Goal: Information Seeking & Learning: Learn about a topic

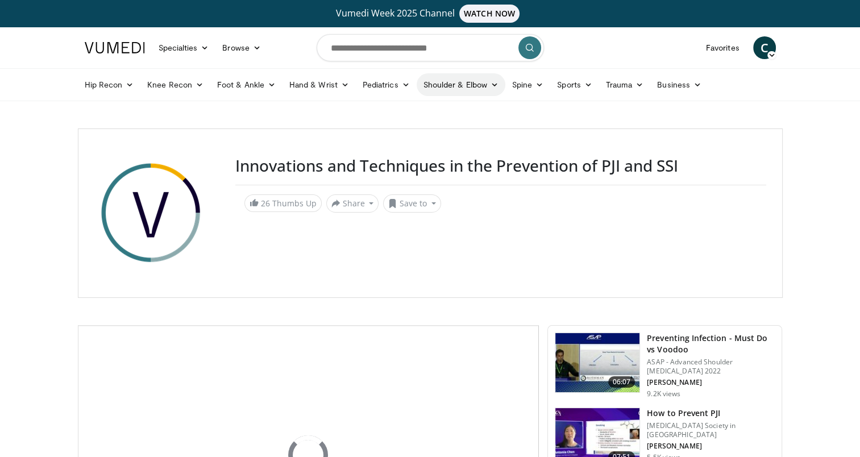
click at [455, 86] on link "Shoulder & Elbow" at bounding box center [460, 84] width 89 height 23
click at [416, 134] on link "Shoulder" at bounding box center [436, 129] width 135 height 18
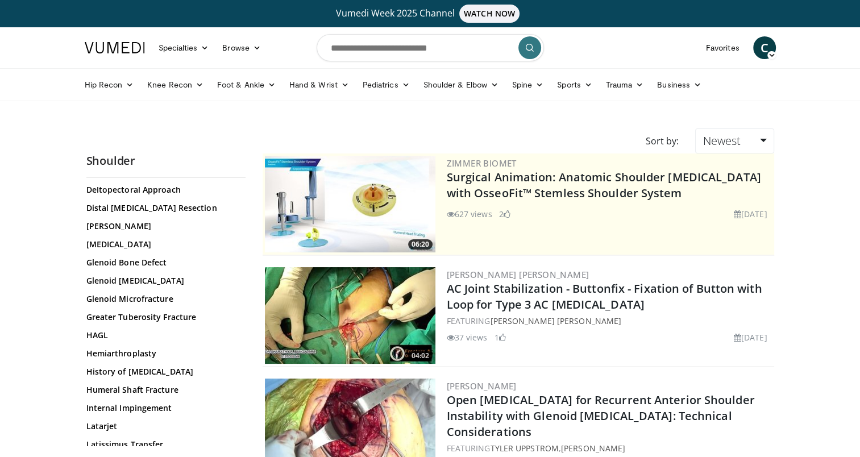
scroll to position [511, 0]
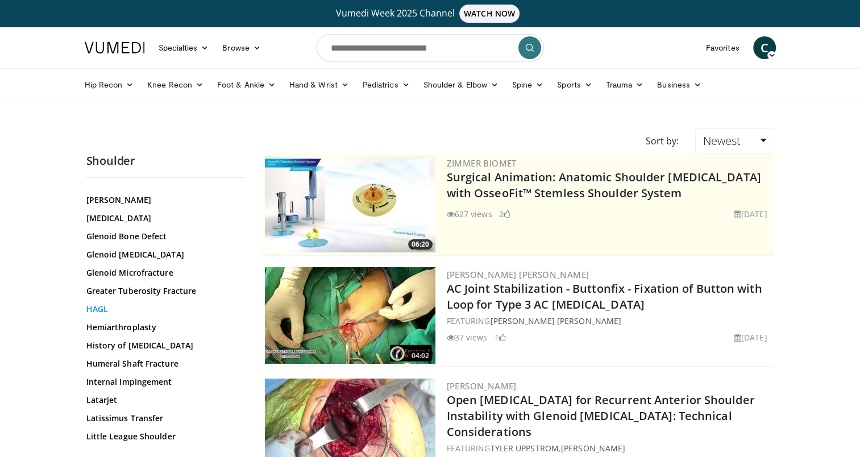
click at [104, 303] on link "HAGL" at bounding box center [162, 308] width 153 height 11
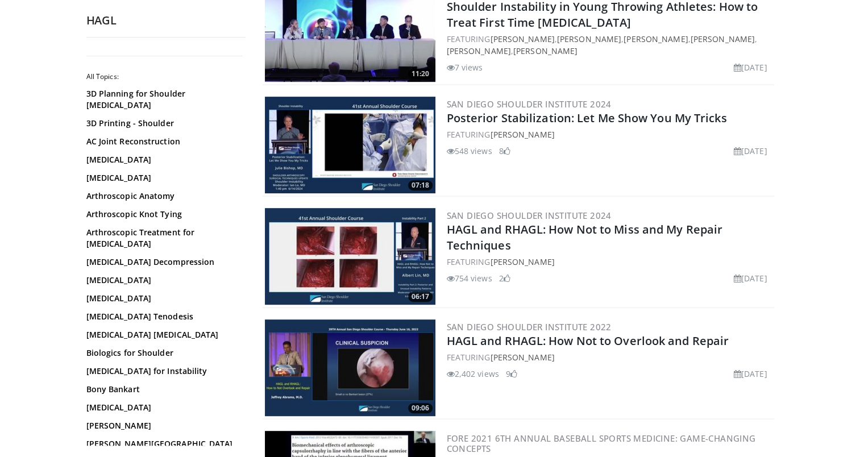
scroll to position [511, 0]
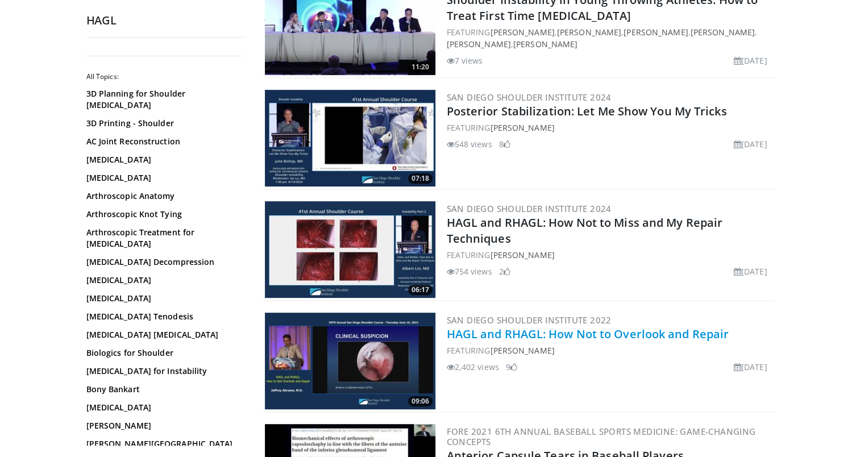
click at [501, 334] on link "HAGL and RHAGL: How Not to Overlook and Repair" at bounding box center [588, 333] width 282 height 15
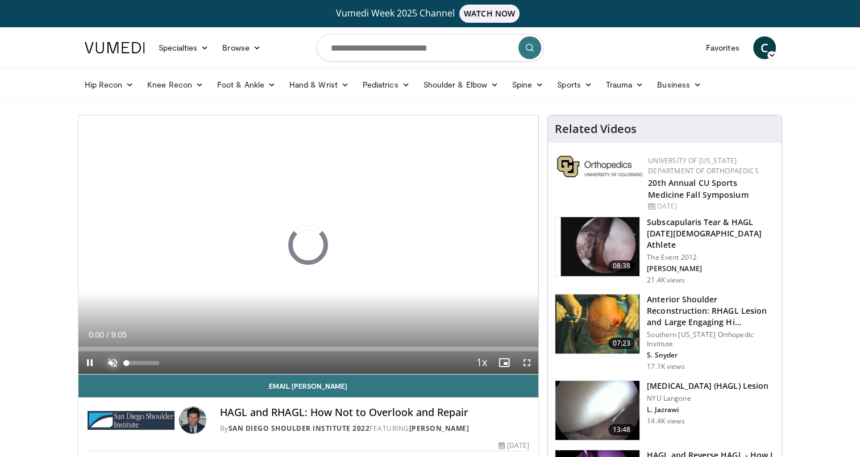
click at [110, 360] on span "Video Player" at bounding box center [112, 362] width 23 height 23
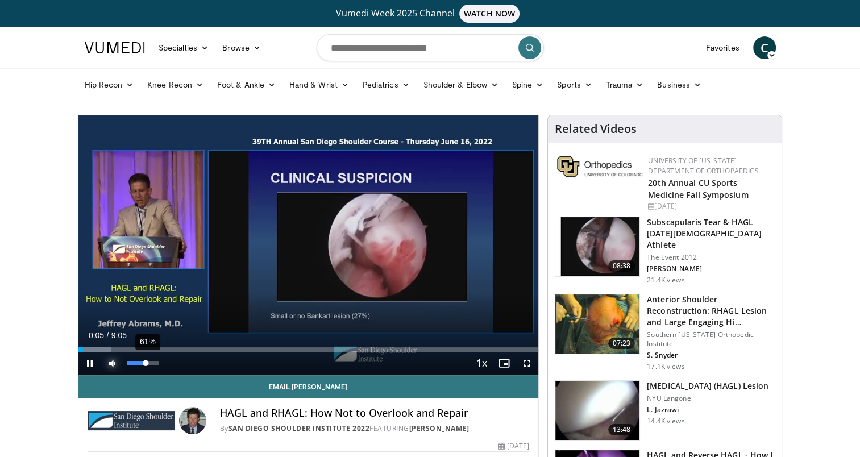
drag, startPoint x: 157, startPoint y: 362, endPoint x: 145, endPoint y: 361, distance: 11.4
click at [145, 361] on div "Volume Level" at bounding box center [136, 363] width 19 height 4
click at [524, 365] on span "Video Player" at bounding box center [526, 363] width 23 height 23
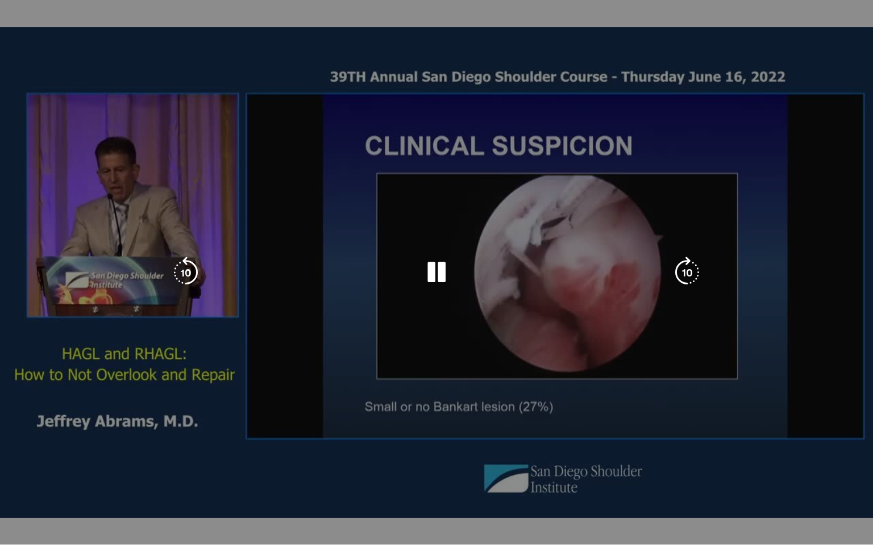
drag, startPoint x: 709, startPoint y: 170, endPoint x: 825, endPoint y: 126, distance: 124.3
click at [825, 126] on div "10 seconds Tap to unmute" at bounding box center [436, 272] width 873 height 545
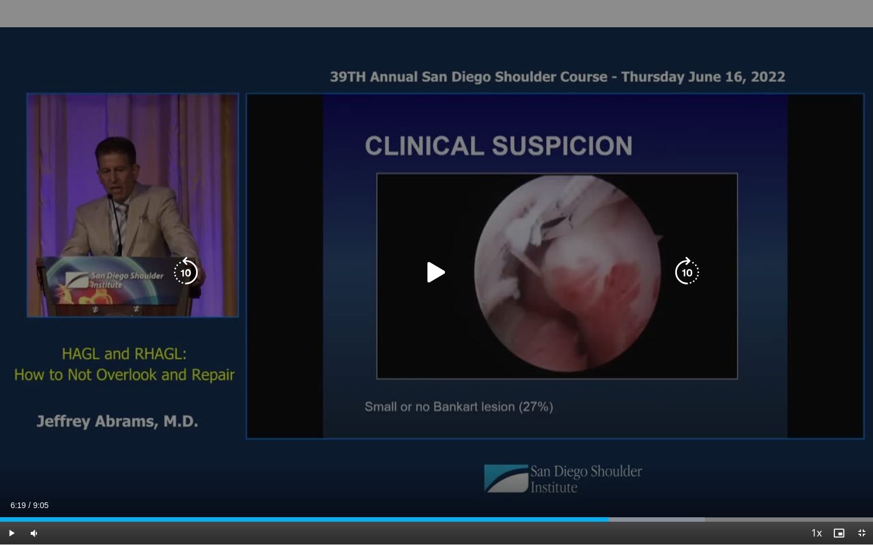
click at [439, 271] on icon "Video Player" at bounding box center [436, 273] width 32 height 32
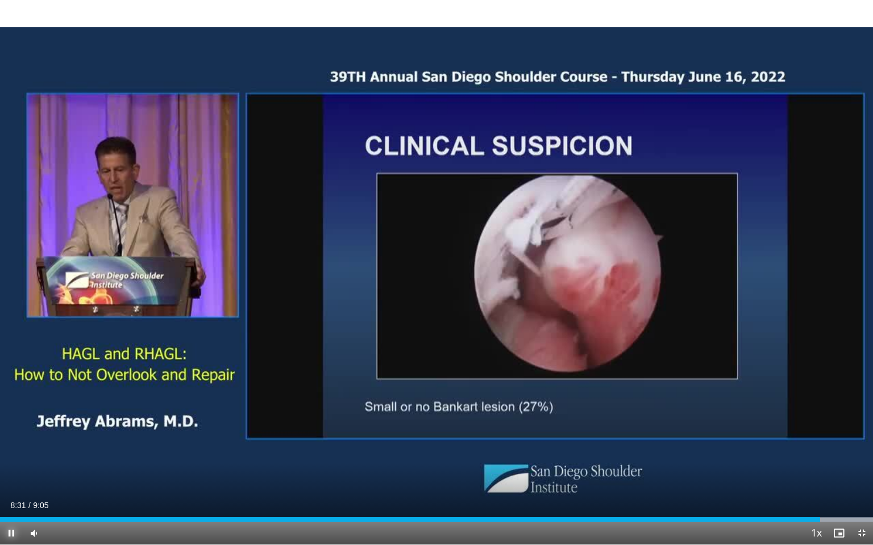
click at [9, 456] on span "Video Player" at bounding box center [11, 533] width 23 height 23
click at [859, 456] on span "Video Player" at bounding box center [861, 533] width 23 height 23
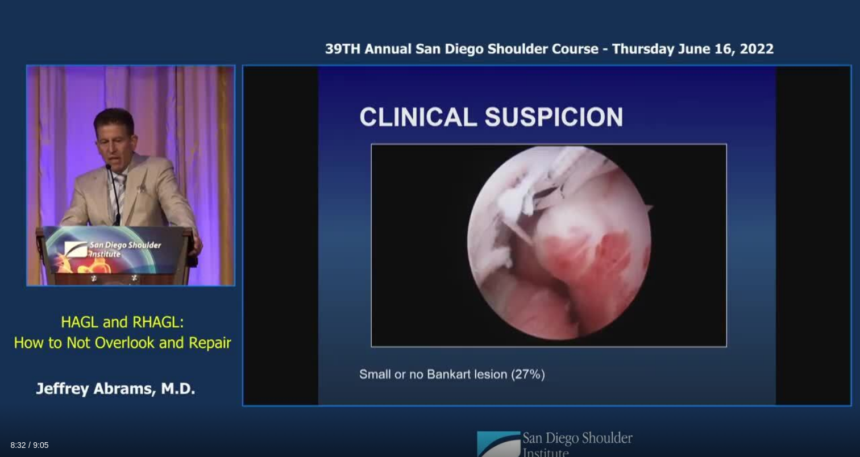
scroll to position [114, 0]
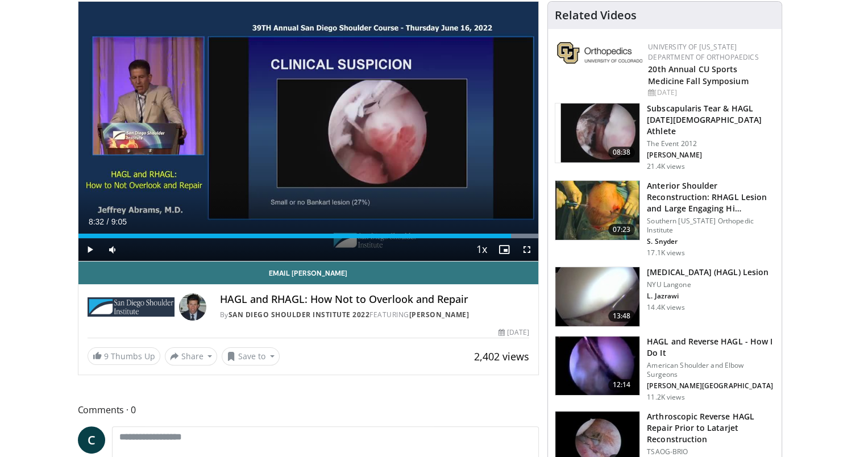
click at [686, 266] on h3 "[MEDICAL_DATA] (HAGL) Lesion" at bounding box center [708, 271] width 122 height 11
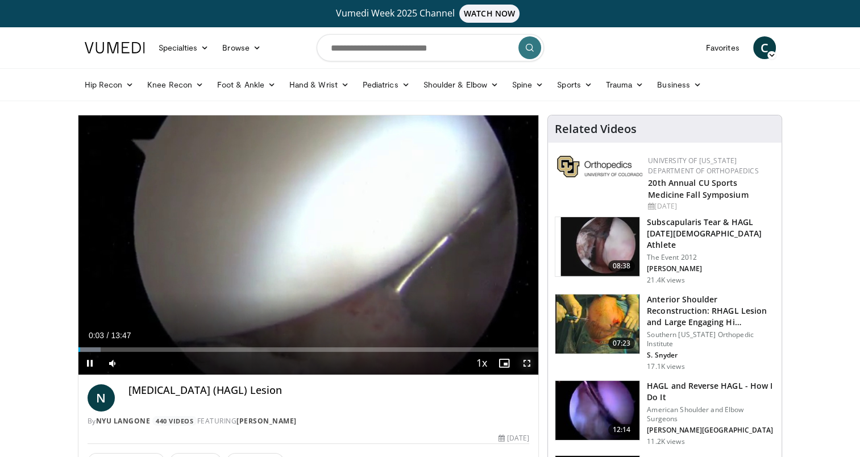
click at [524, 361] on span "Video Player" at bounding box center [526, 363] width 23 height 23
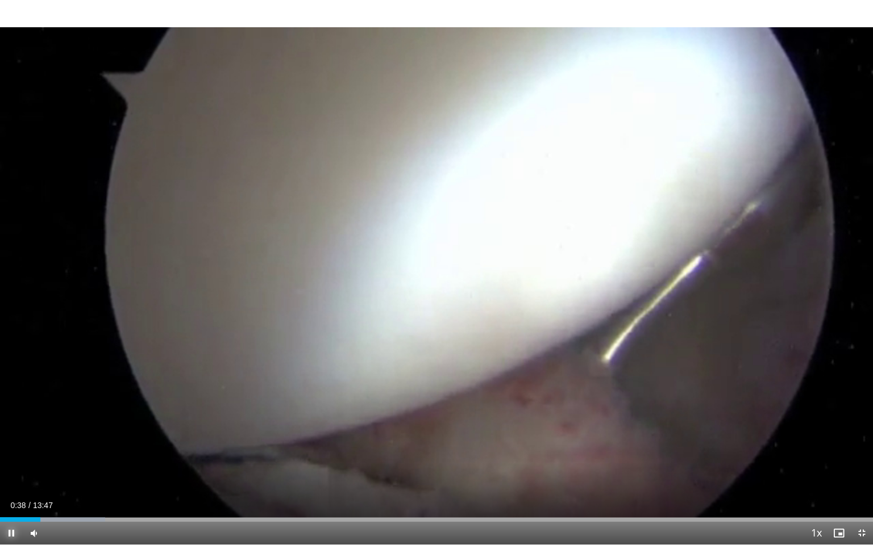
click at [10, 456] on span "Video Player" at bounding box center [11, 533] width 23 height 23
click at [15, 456] on span "Video Player" at bounding box center [11, 533] width 23 height 23
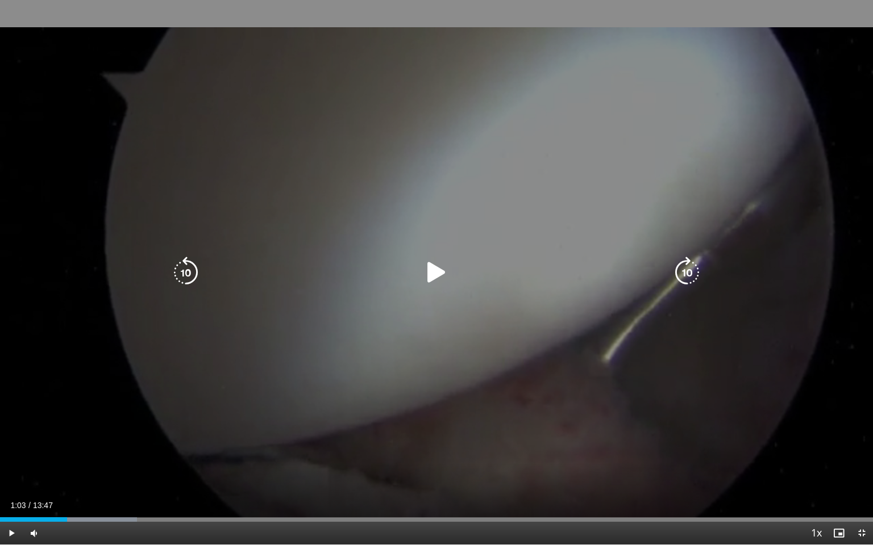
click at [429, 273] on icon "Video Player" at bounding box center [436, 273] width 32 height 32
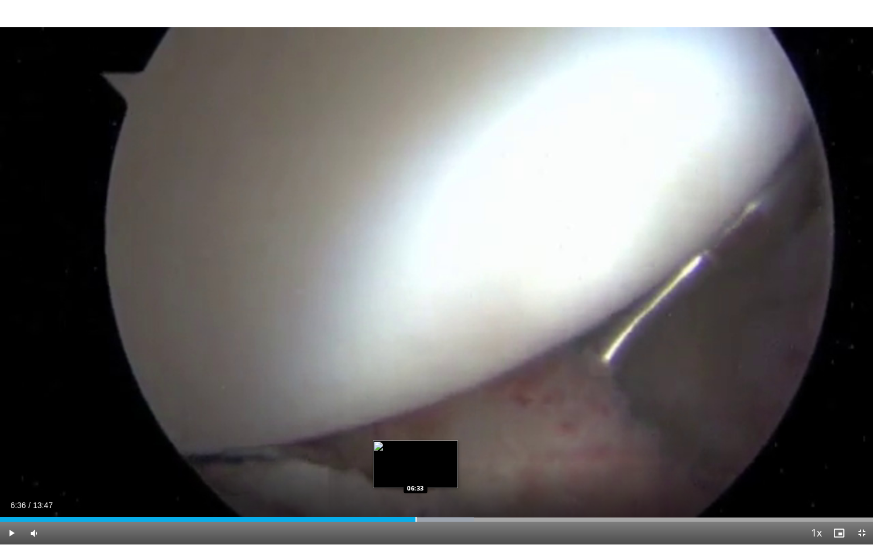
drag, startPoint x: 377, startPoint y: 520, endPoint x: 417, endPoint y: 521, distance: 39.8
click at [417, 456] on div "Progress Bar" at bounding box center [427, 520] width 91 height 5
drag, startPoint x: 418, startPoint y: 518, endPoint x: 432, endPoint y: 520, distance: 13.7
click at [432, 456] on div "Progress Bar" at bounding box center [432, 520] width 1 height 5
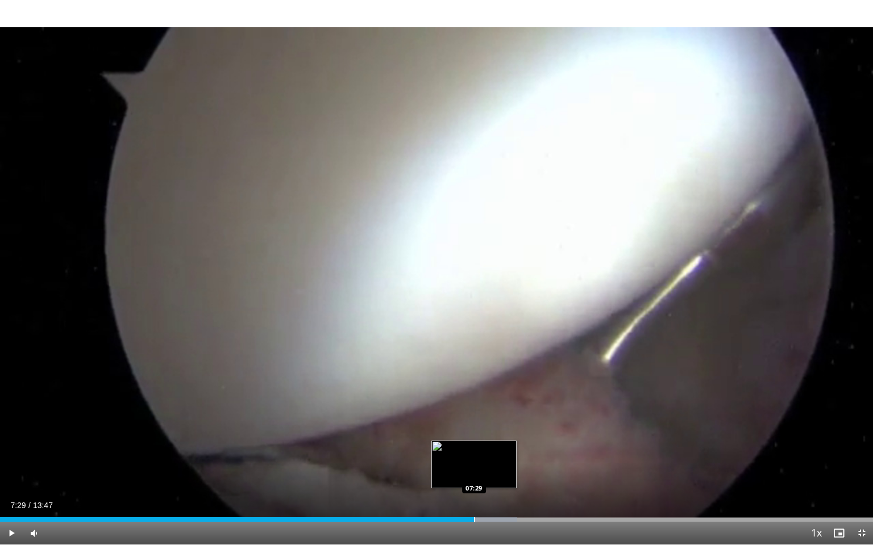
drag, startPoint x: 452, startPoint y: 515, endPoint x: 473, endPoint y: 520, distance: 21.6
click at [473, 456] on div "Loaded : 59.27% 07:29 07:29" at bounding box center [436, 516] width 873 height 11
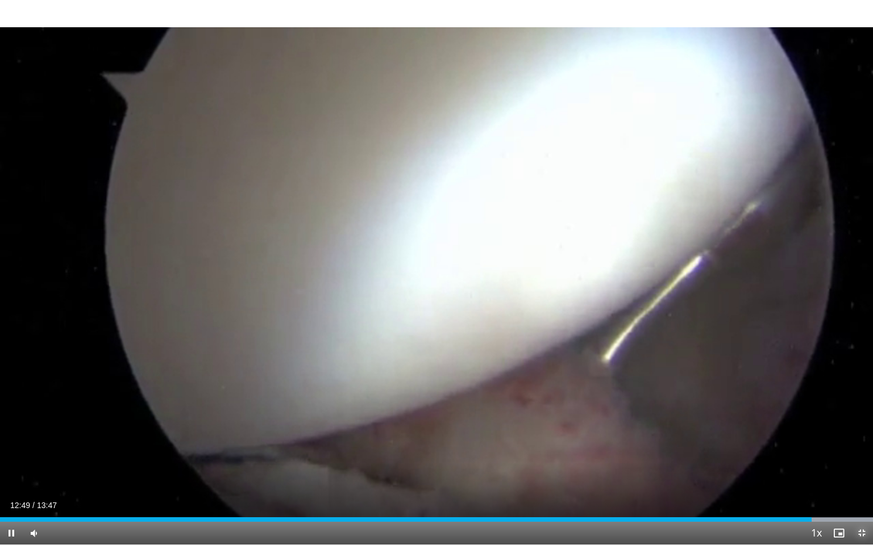
click at [859, 456] on span "Video Player" at bounding box center [861, 533] width 23 height 23
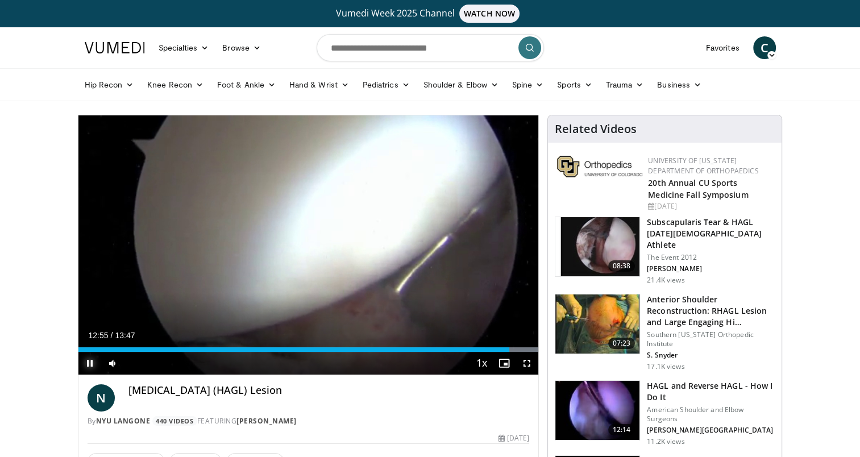
click at [91, 364] on span "Video Player" at bounding box center [89, 363] width 23 height 23
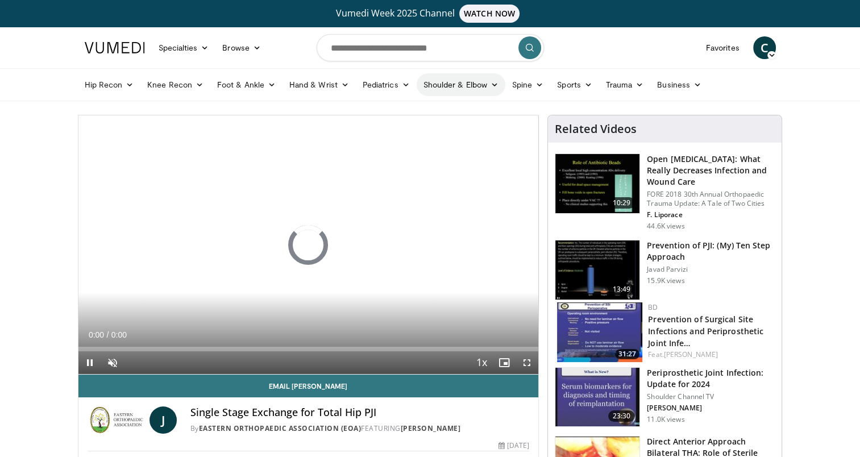
click at [451, 84] on link "Shoulder & Elbow" at bounding box center [460, 84] width 89 height 23
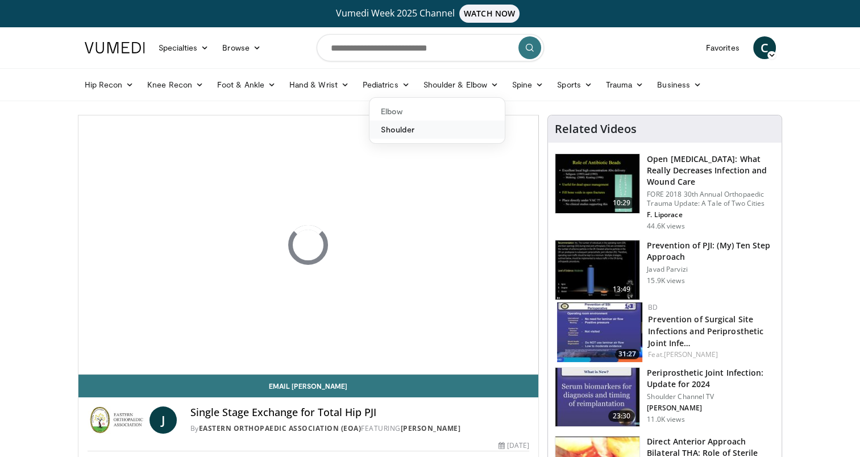
click at [427, 128] on link "Shoulder" at bounding box center [436, 129] width 135 height 18
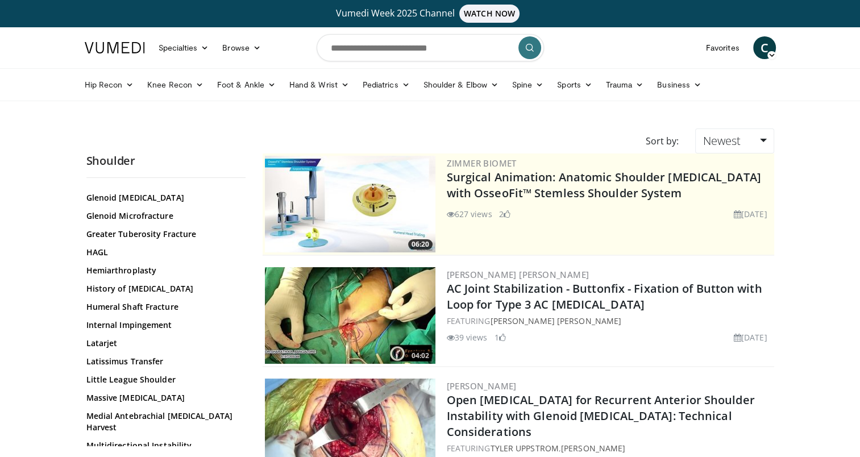
scroll to position [568, 0]
click at [98, 247] on link "HAGL" at bounding box center [162, 252] width 153 height 11
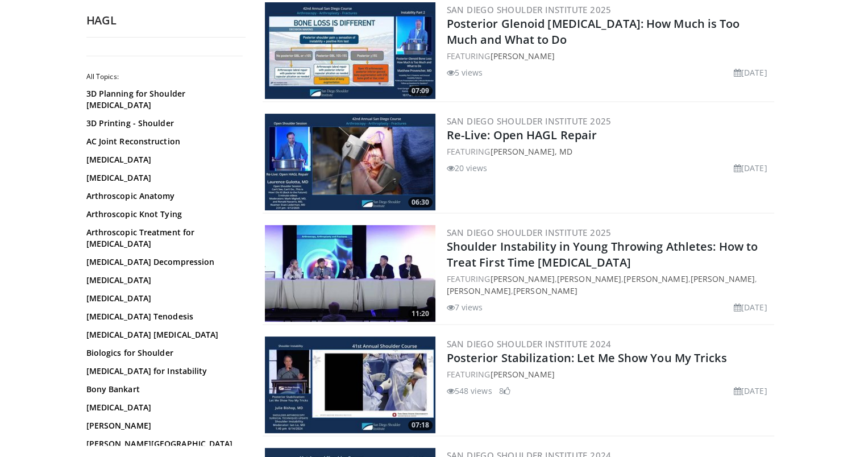
scroll to position [284, 0]
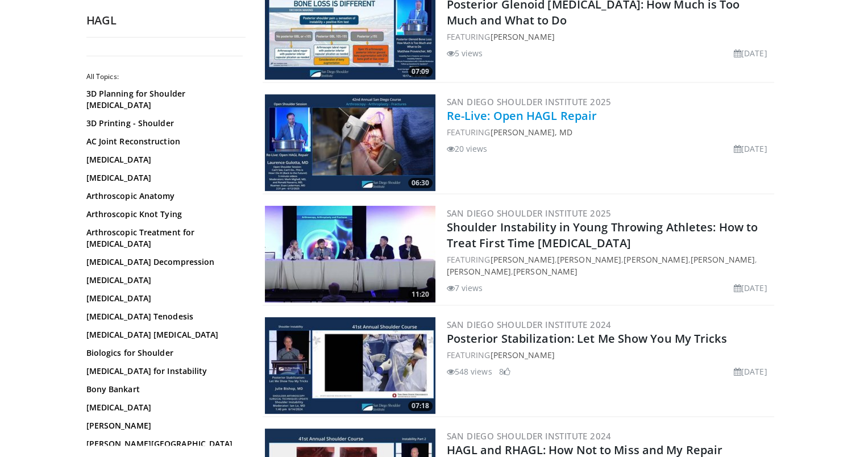
click at [511, 117] on link "Re-Live: Open HAGL Repair" at bounding box center [522, 115] width 151 height 15
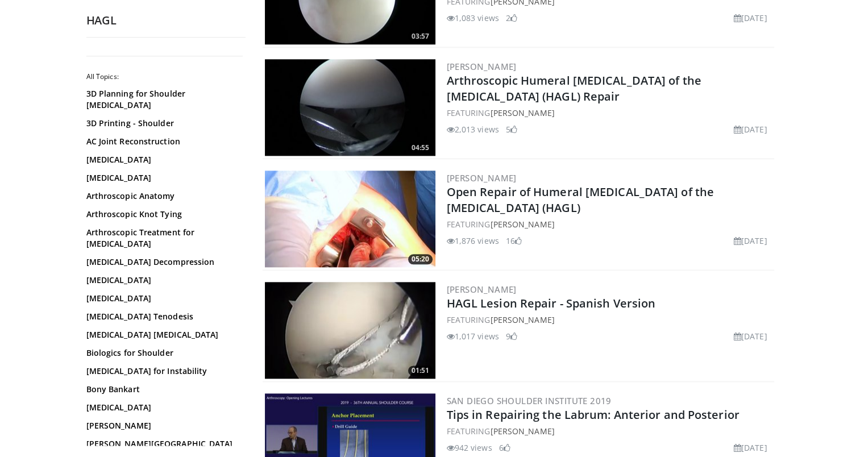
scroll to position [1363, 0]
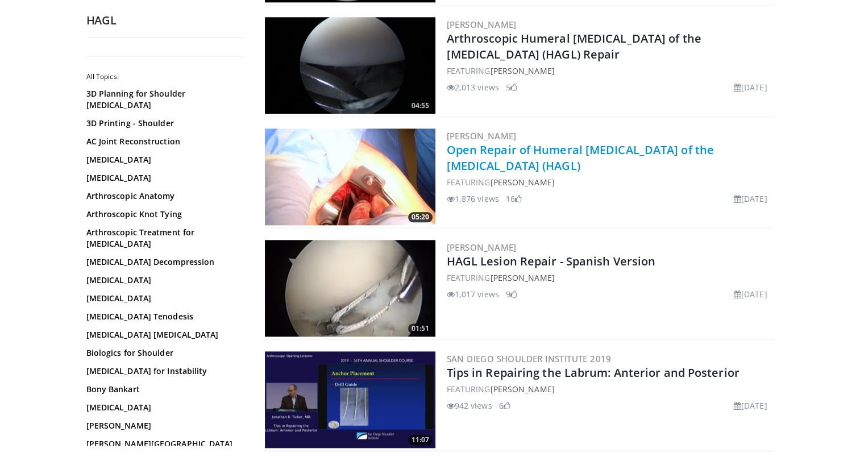
click at [490, 152] on link "Open Repair of Humeral [MEDICAL_DATA] of the [MEDICAL_DATA] (HAGL)" at bounding box center [580, 157] width 267 height 31
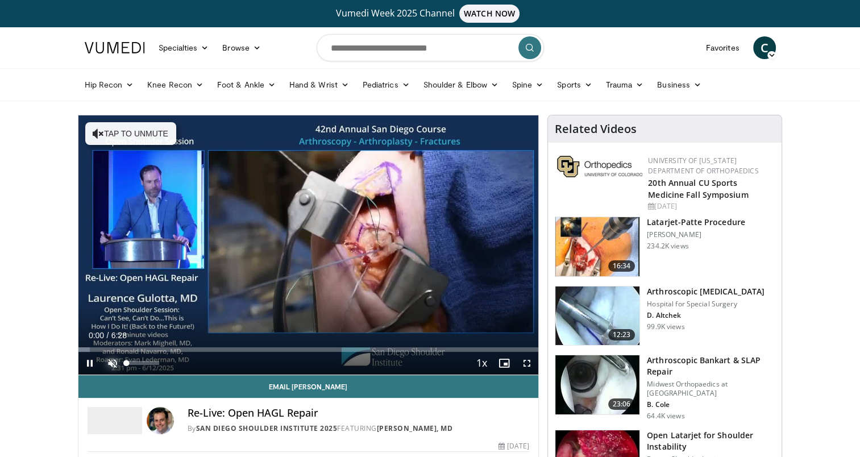
click at [114, 362] on span "Video Player" at bounding box center [112, 363] width 23 height 23
click at [528, 360] on span "Video Player" at bounding box center [526, 363] width 23 height 23
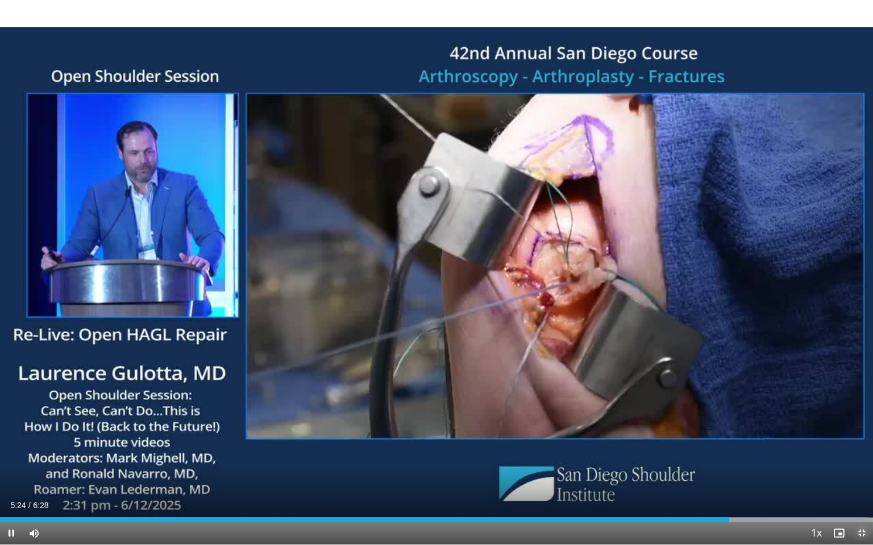
click at [859, 456] on span "Video Player" at bounding box center [861, 533] width 23 height 23
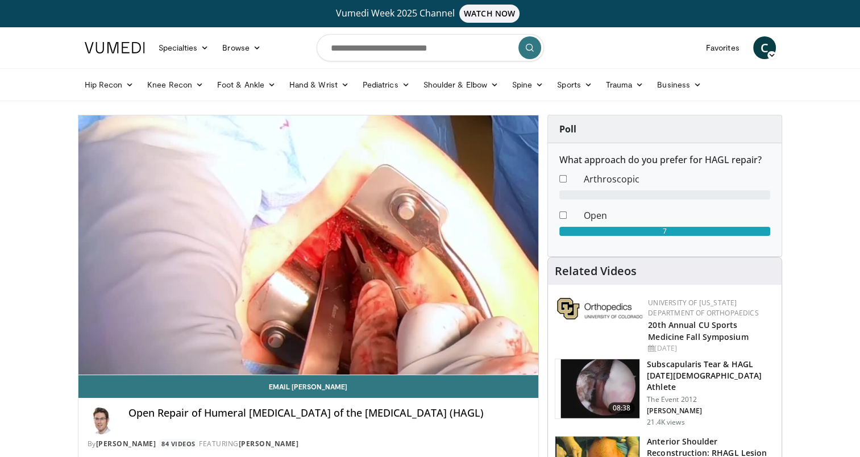
click at [159, 362] on video-js "**********" at bounding box center [308, 245] width 460 height 260
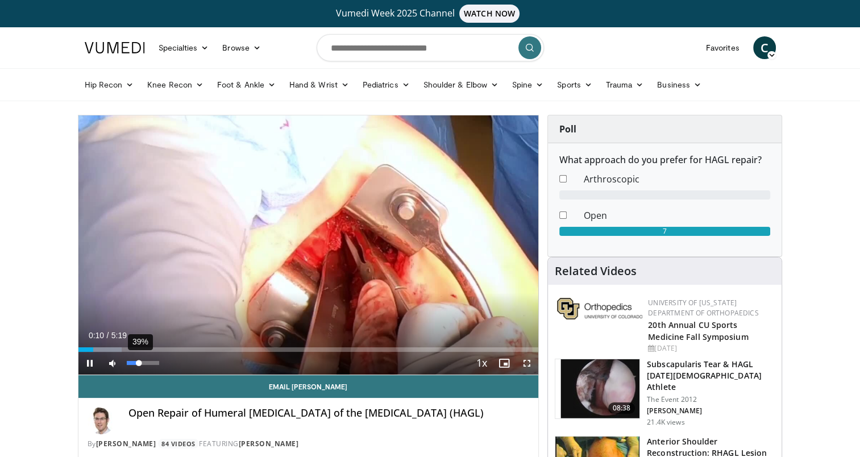
drag, startPoint x: 158, startPoint y: 365, endPoint x: 139, endPoint y: 365, distance: 19.3
click at [139, 365] on div "Volume Level" at bounding box center [133, 363] width 12 height 4
click at [525, 362] on span "Video Player" at bounding box center [526, 363] width 23 height 23
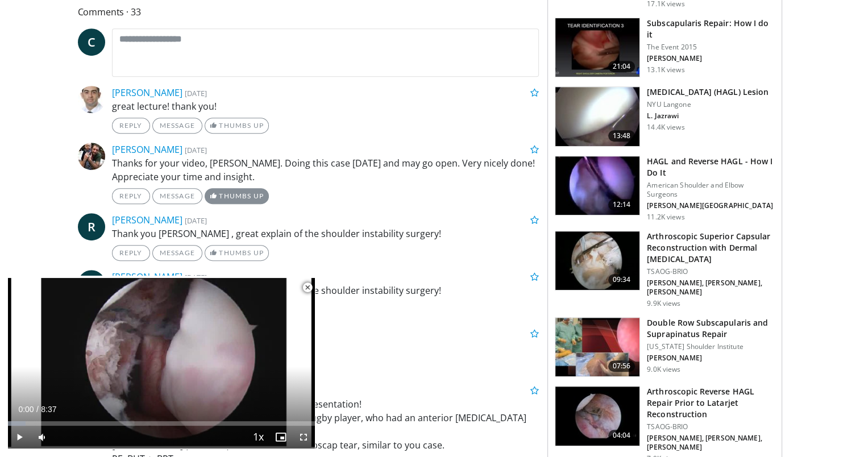
scroll to position [568, 0]
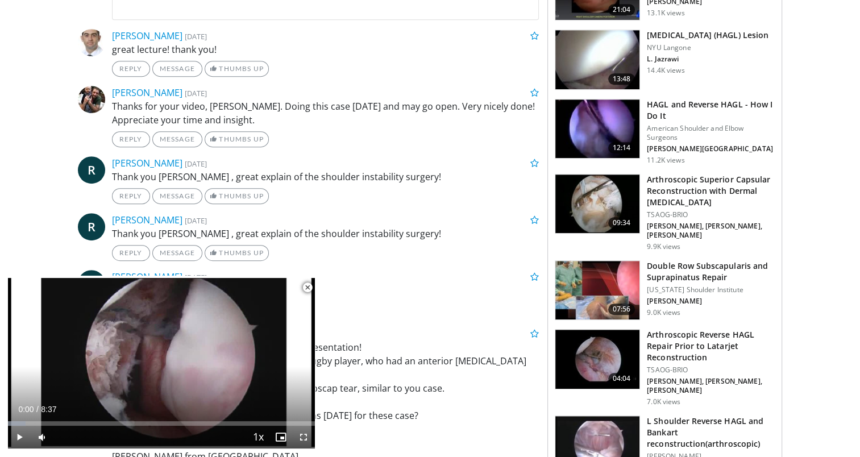
click at [662, 112] on h3 "HAGL and Reverse HAGL - How I Do It" at bounding box center [711, 110] width 128 height 23
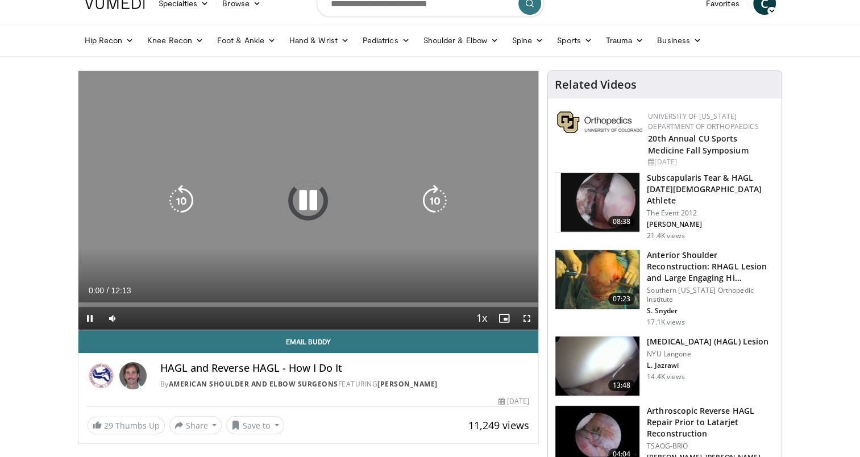
scroll to position [57, 0]
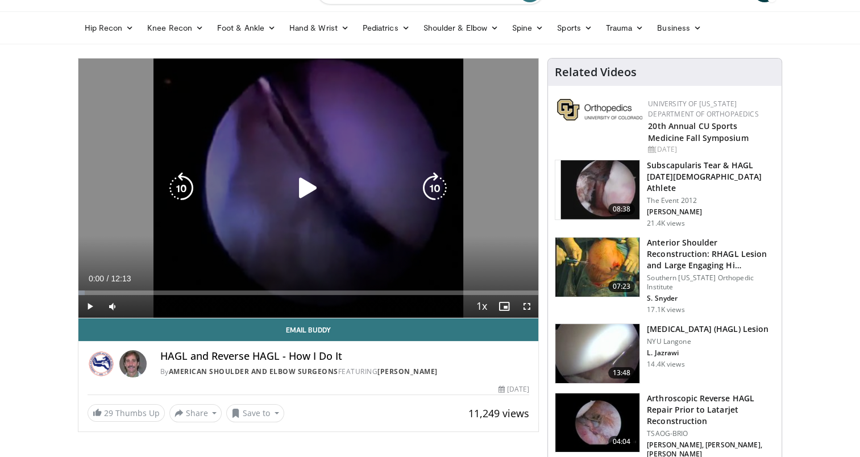
click at [306, 185] on icon "Video Player" at bounding box center [308, 188] width 32 height 32
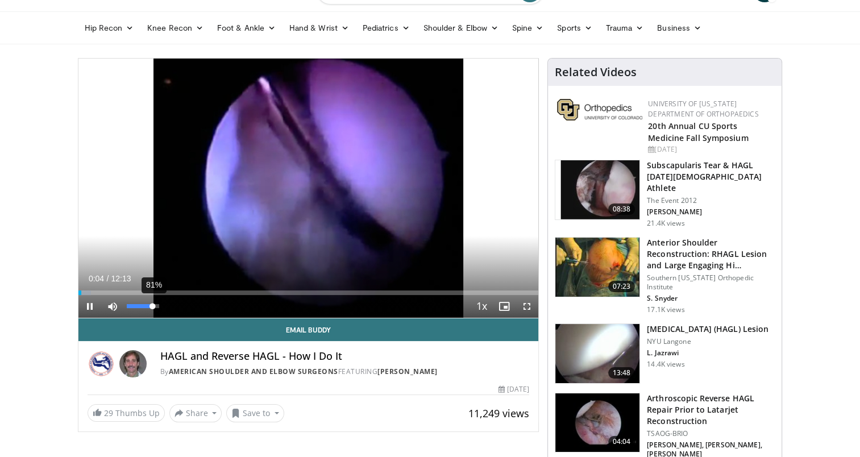
drag, startPoint x: 140, startPoint y: 305, endPoint x: 151, endPoint y: 300, distance: 11.2
click at [152, 304] on div "Volume Level" at bounding box center [140, 306] width 26 height 4
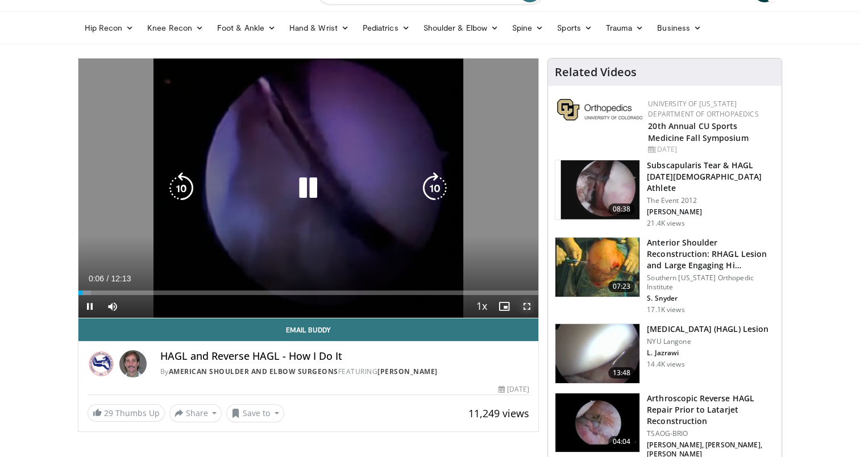
drag, startPoint x: 526, startPoint y: 305, endPoint x: 528, endPoint y: 361, distance: 56.3
click at [526, 305] on span "Video Player" at bounding box center [526, 306] width 23 height 23
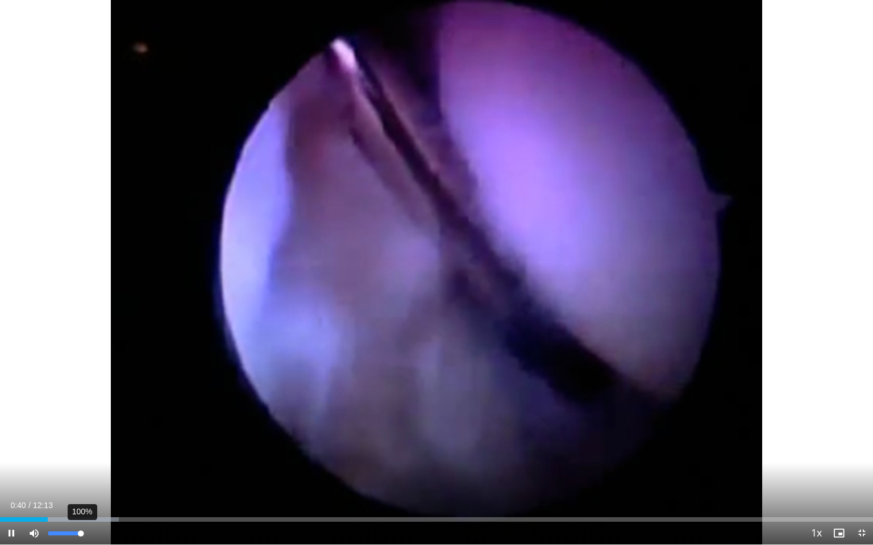
drag, startPoint x: 74, startPoint y: 531, endPoint x: 83, endPoint y: 531, distance: 9.1
click at [81, 456] on div "Volume Level" at bounding box center [64, 534] width 32 height 4
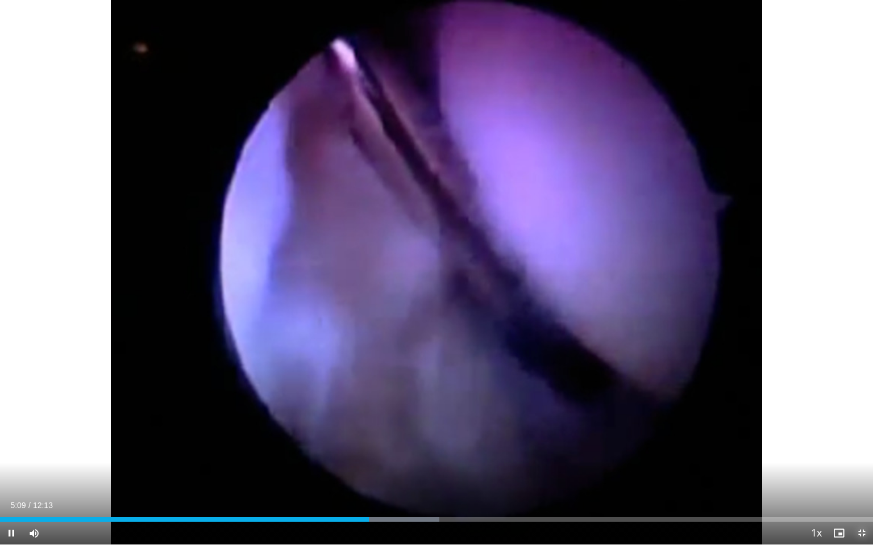
click at [859, 456] on span "Video Player" at bounding box center [861, 533] width 23 height 23
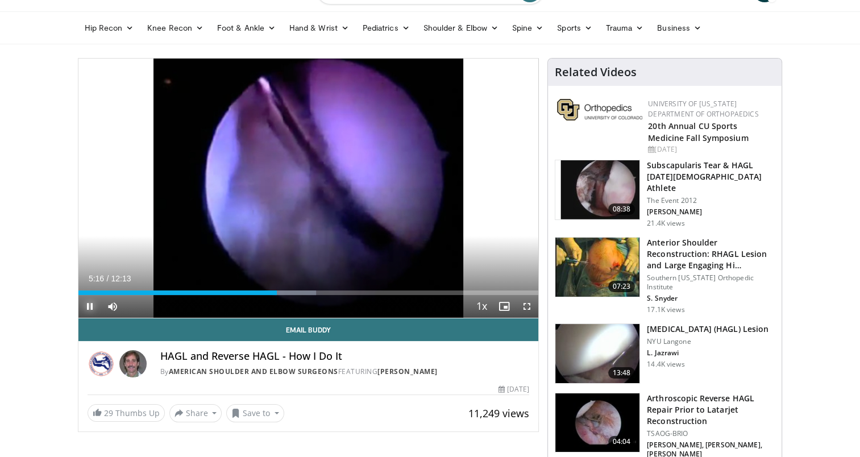
click at [89, 301] on span "Video Player" at bounding box center [89, 306] width 23 height 23
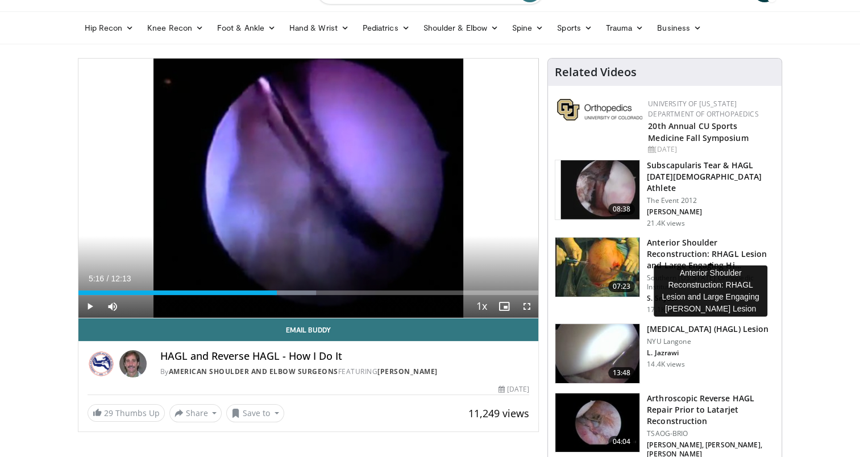
click at [661, 238] on h3 "Anterior Shoulder Reconstruction: RHAGL Lesion and Large Engaging Hi…" at bounding box center [711, 254] width 128 height 34
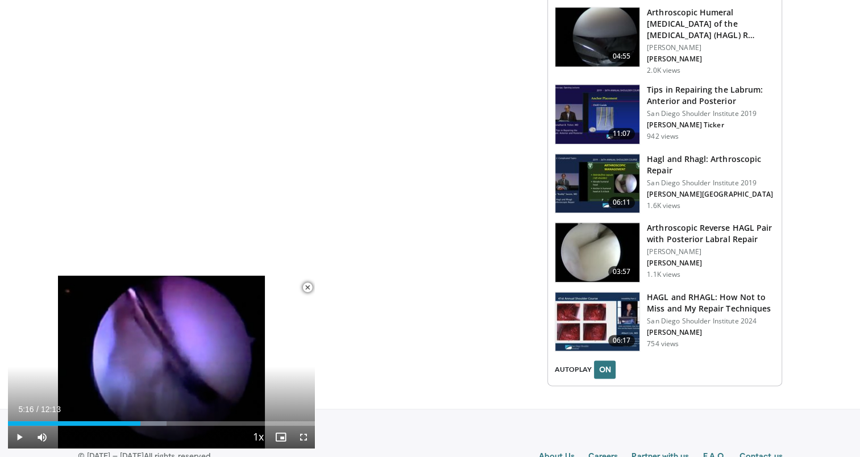
scroll to position [1295, 0]
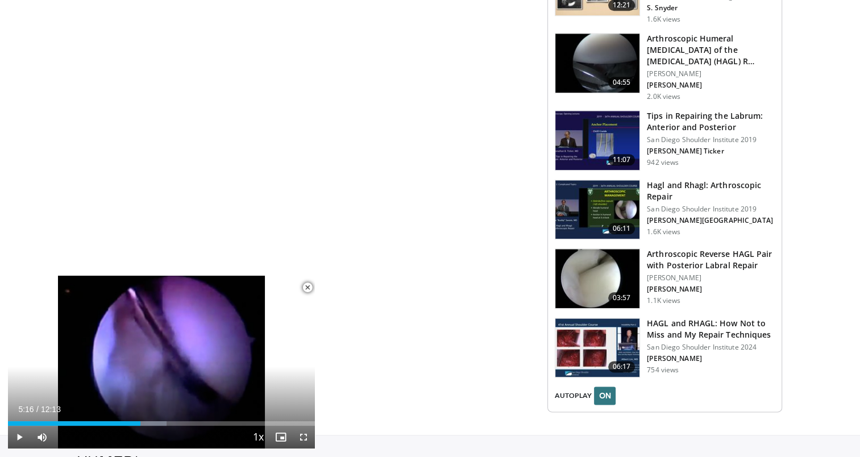
click at [661, 327] on h3 "HAGL and RHAGL: How Not to Miss and My Repair Techniques" at bounding box center [711, 329] width 128 height 23
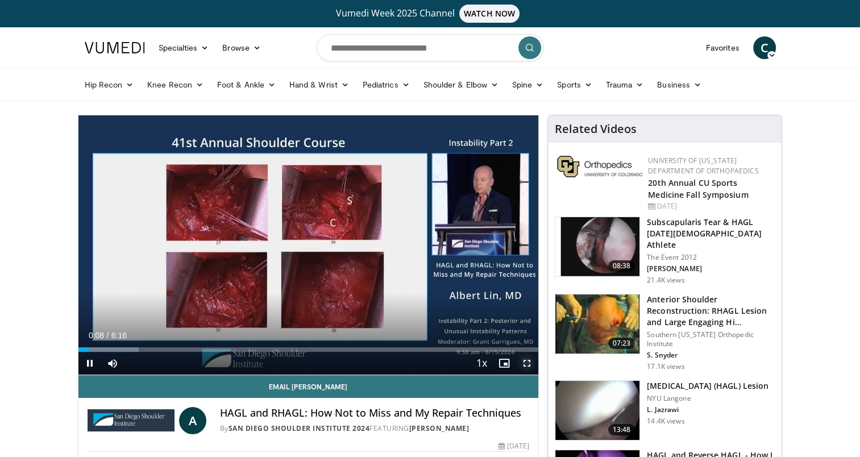
drag, startPoint x: 525, startPoint y: 364, endPoint x: 527, endPoint y: 420, distance: 56.9
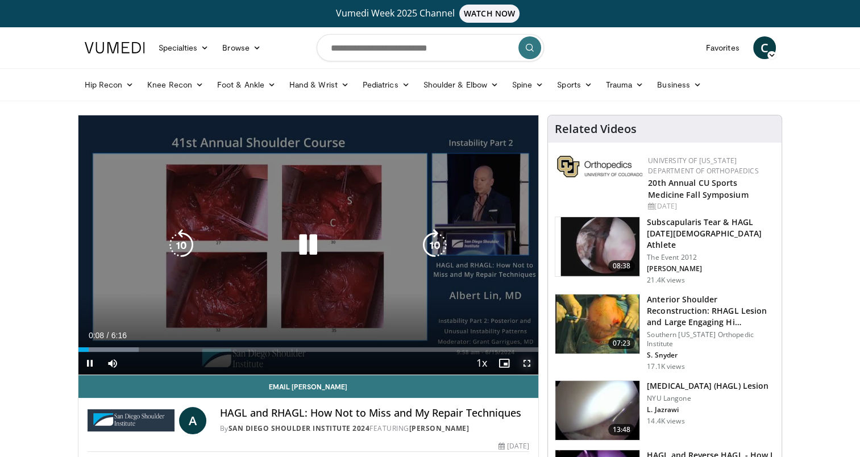
click at [525, 364] on span "Video Player" at bounding box center [526, 363] width 23 height 23
